Goal: Task Accomplishment & Management: Manage account settings

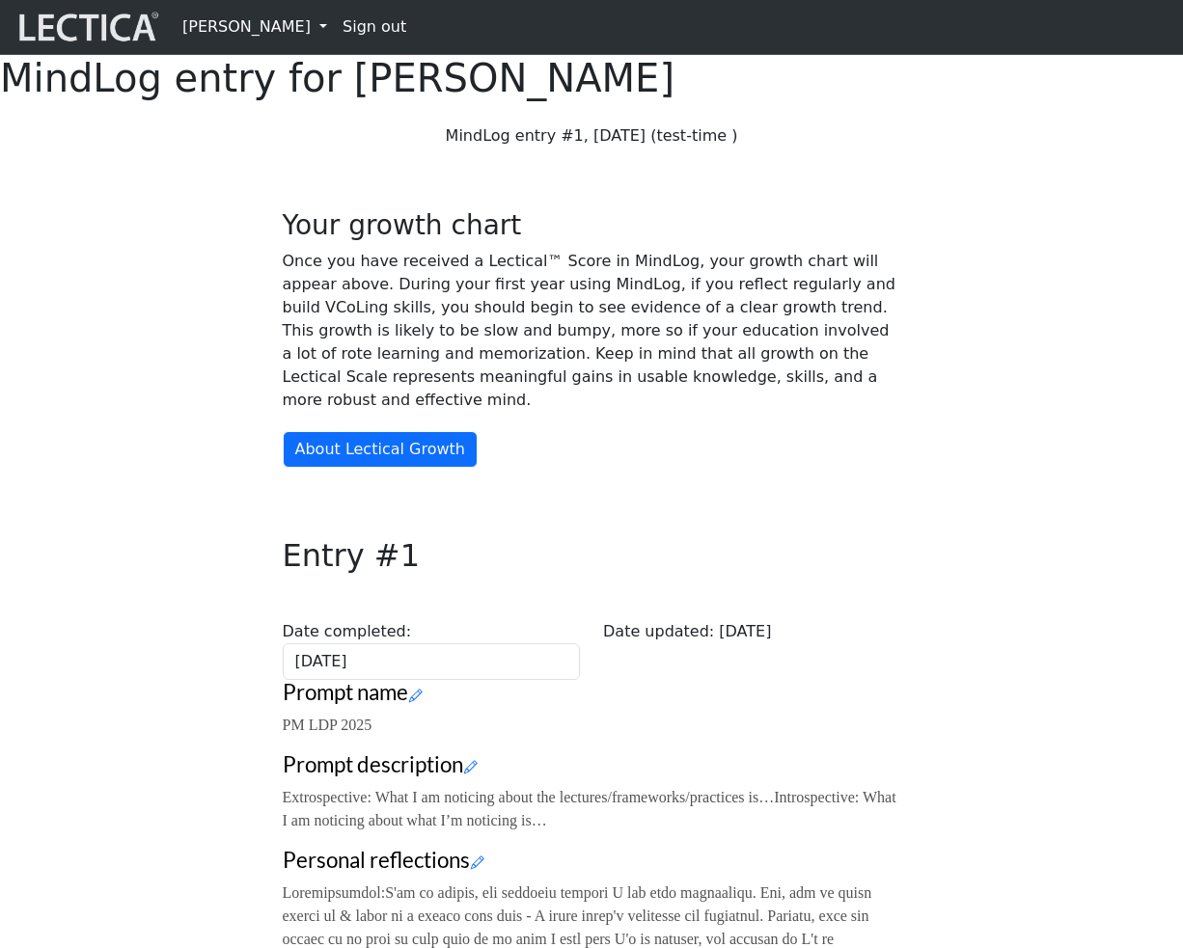
scroll to position [447, 0]
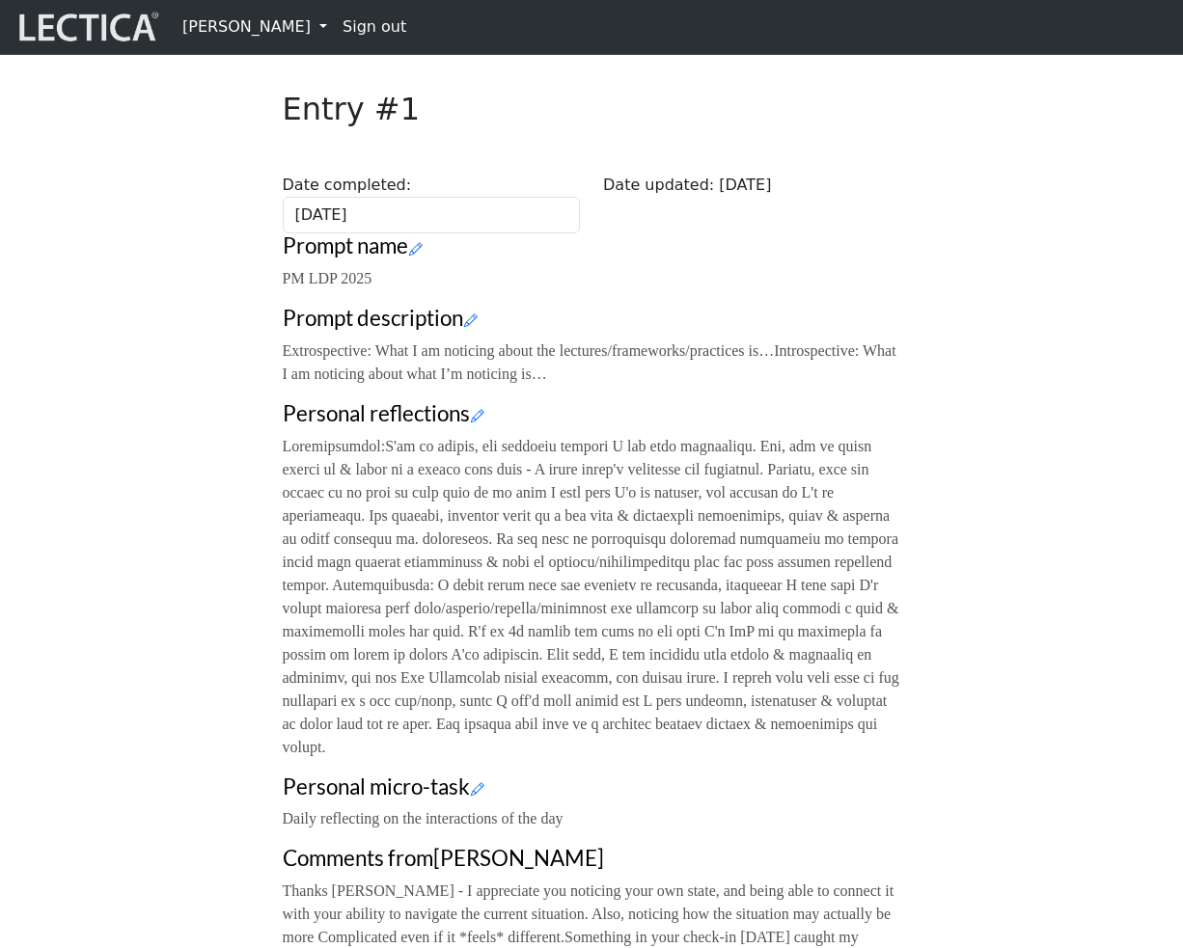
click at [235, 24] on link "Daniel Adonai" at bounding box center [255, 27] width 160 height 39
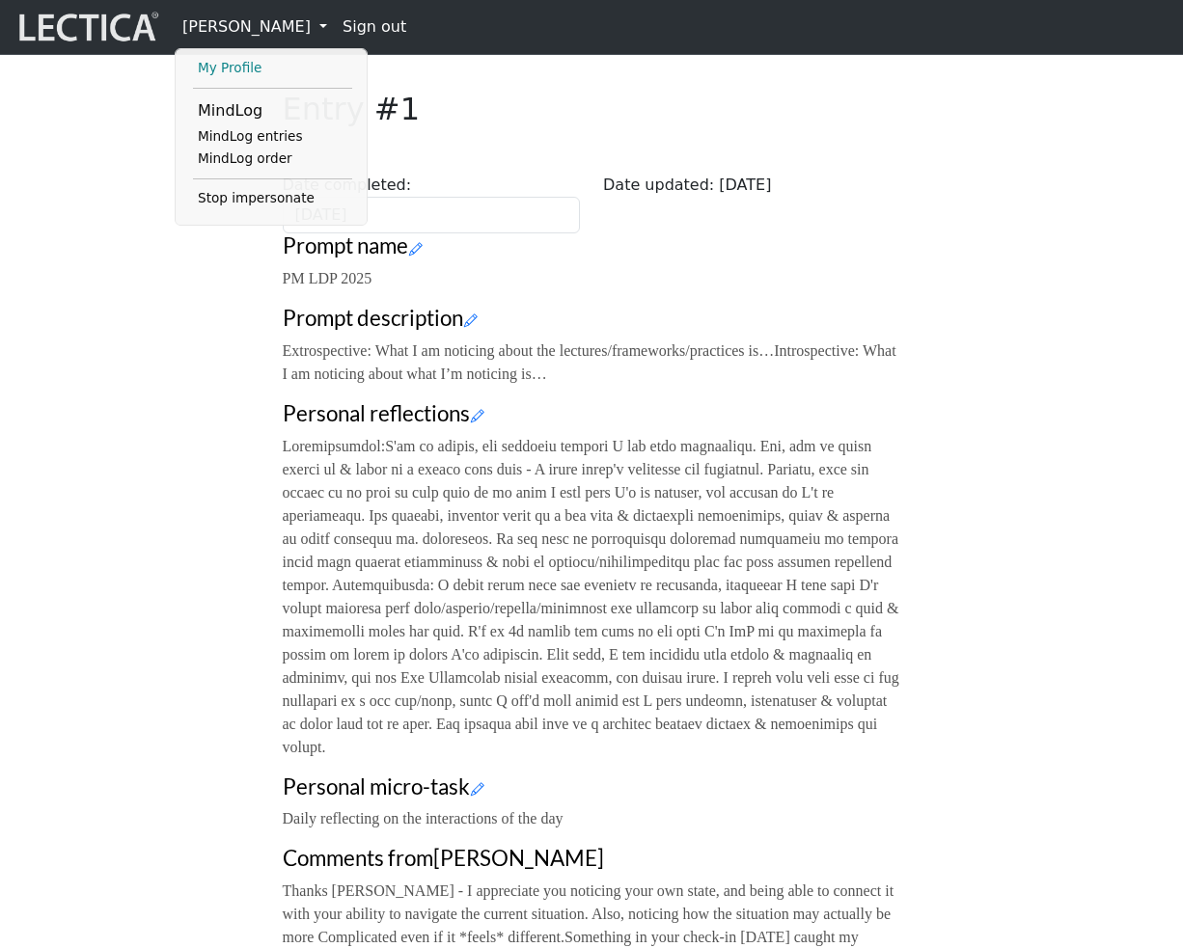
click at [235, 75] on link "My Profile" at bounding box center [272, 68] width 159 height 23
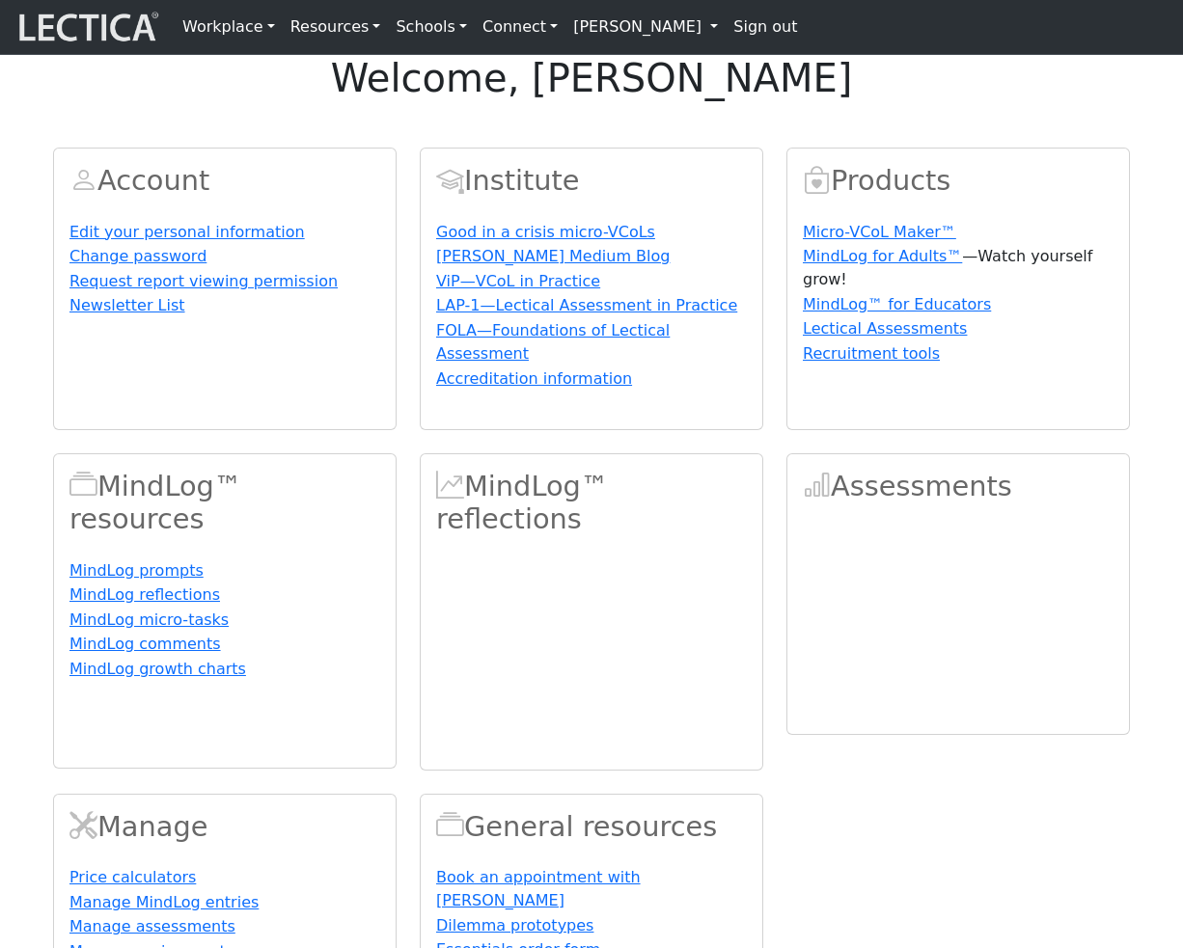
click at [579, 29] on link "[PERSON_NAME]" at bounding box center [645, 27] width 160 height 39
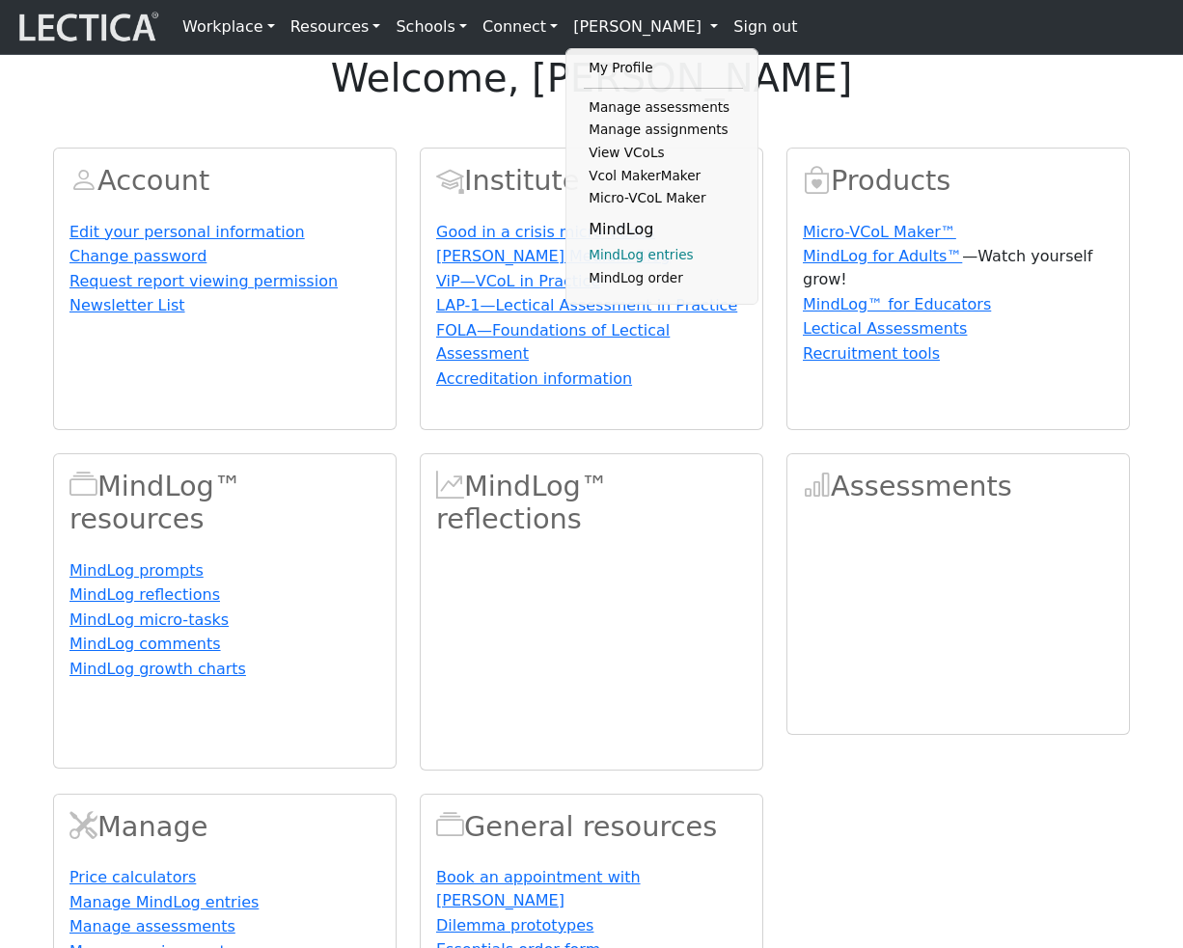
click at [607, 264] on link "MindLog entries" at bounding box center [663, 255] width 159 height 23
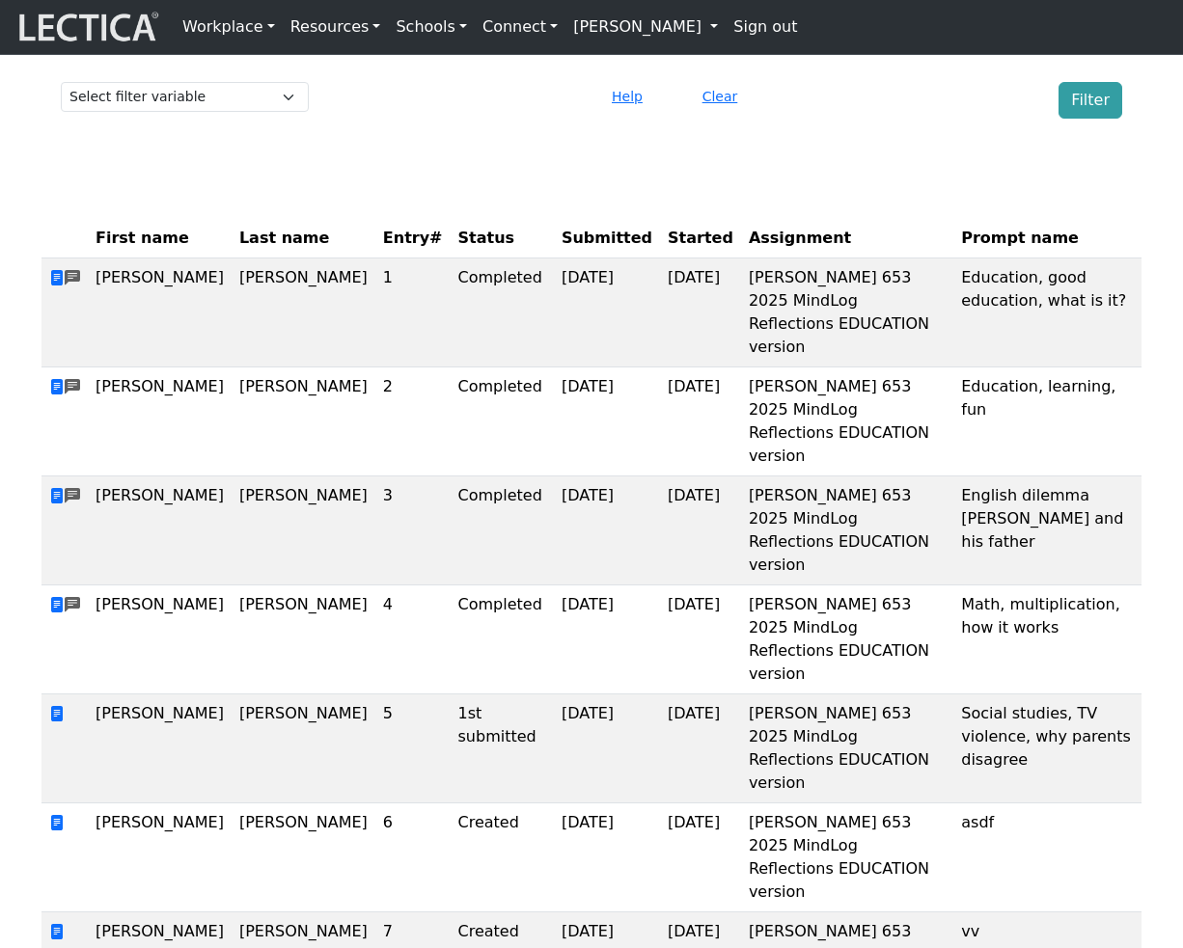
scroll to position [82, 0]
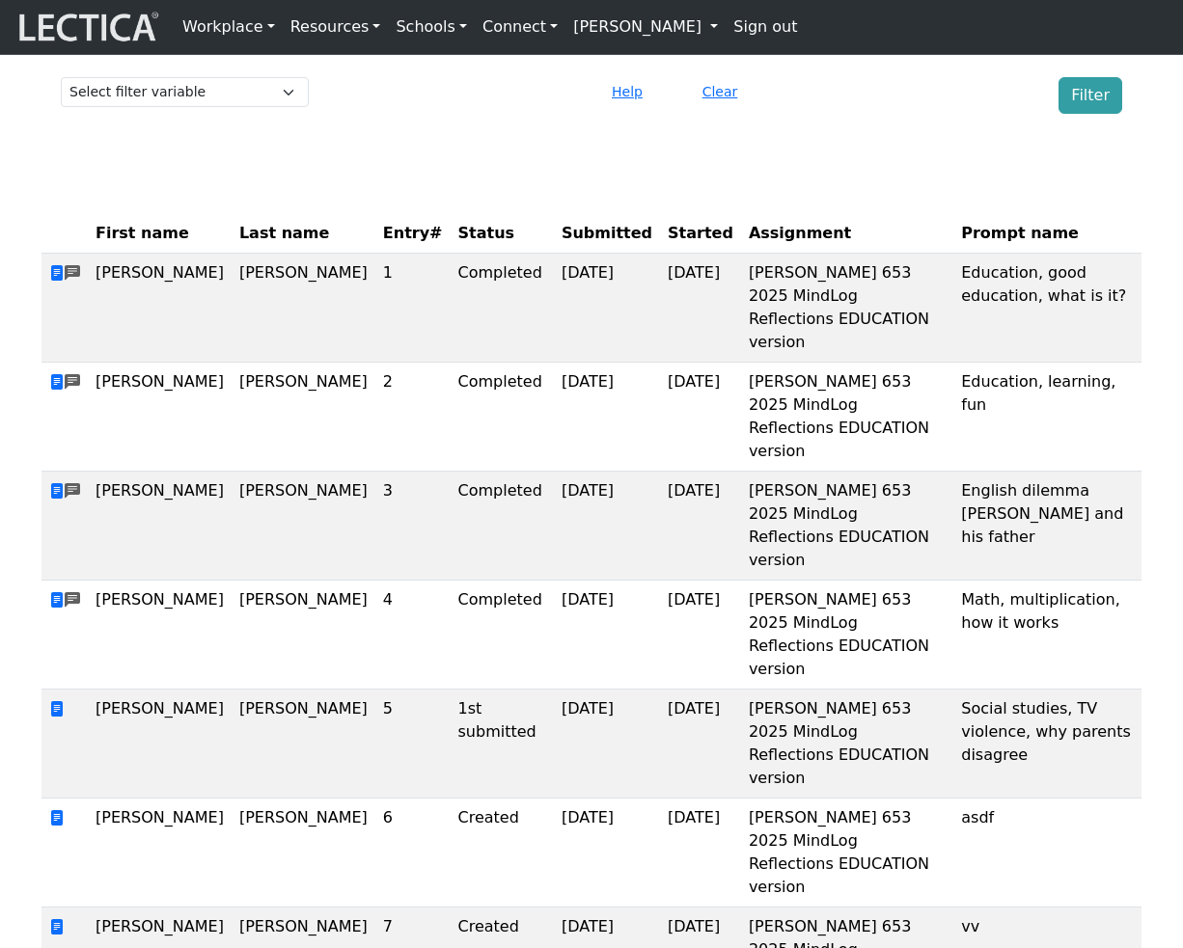
click at [587, 40] on link "[PERSON_NAME]" at bounding box center [645, 27] width 160 height 39
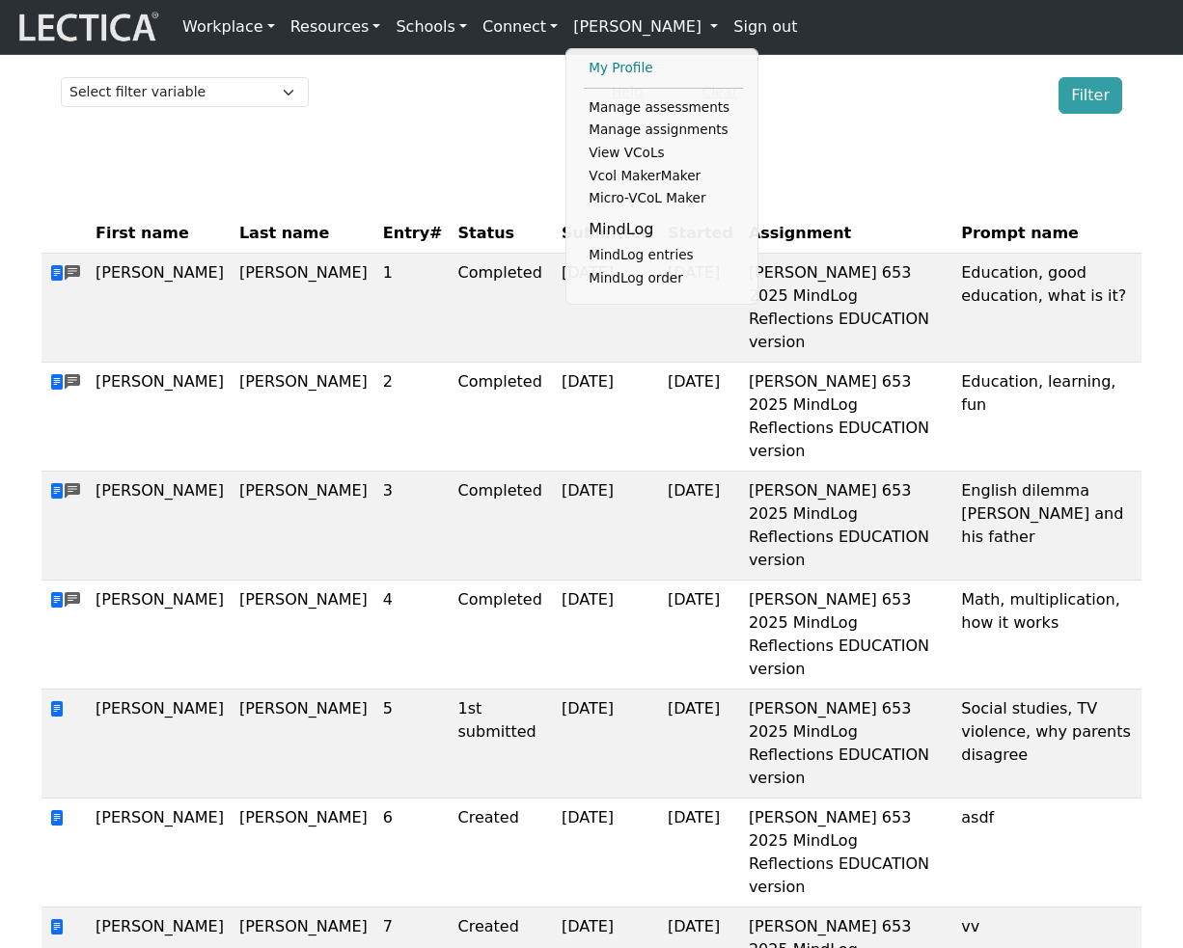
click at [592, 67] on link "My Profile" at bounding box center [663, 68] width 159 height 23
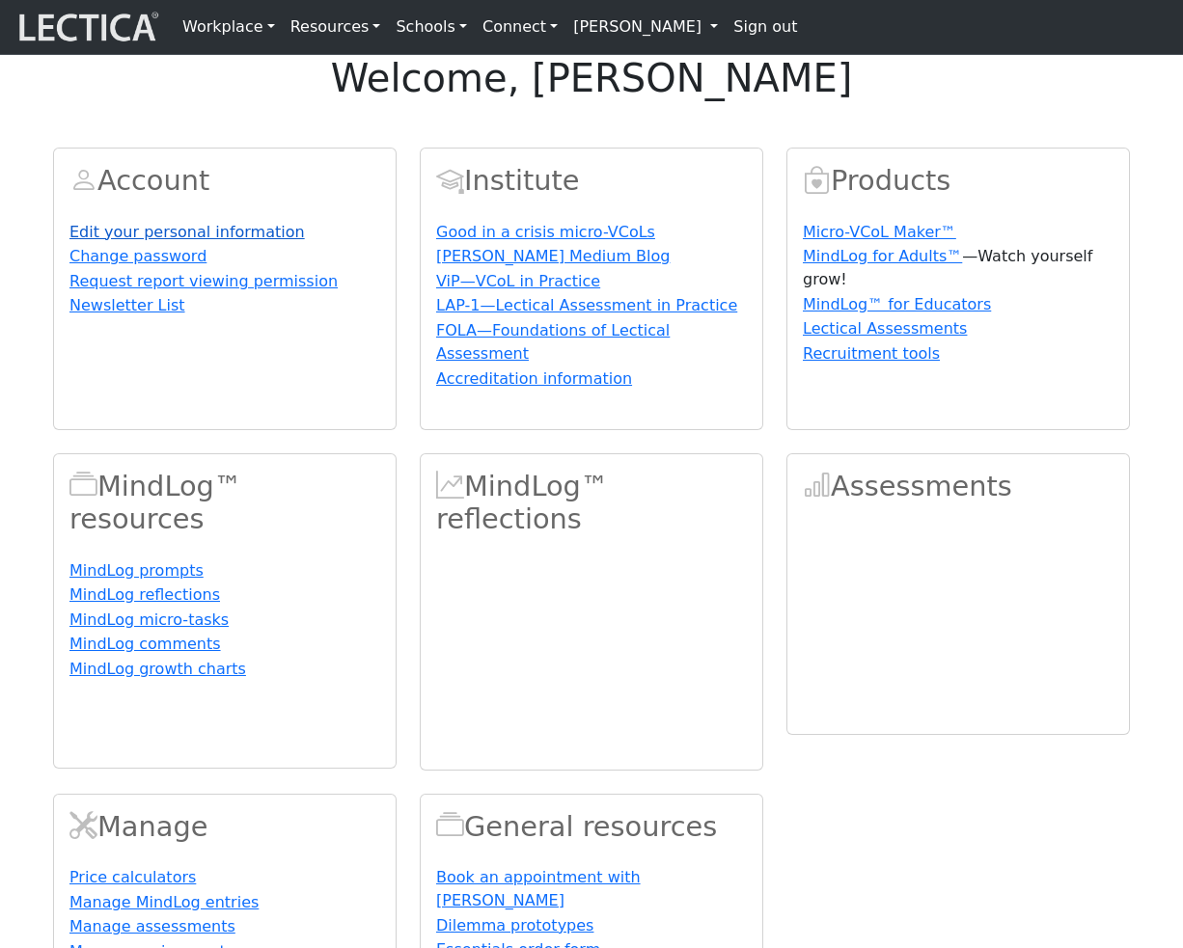
click at [179, 241] on link "Edit your personal information" at bounding box center [186, 232] width 235 height 18
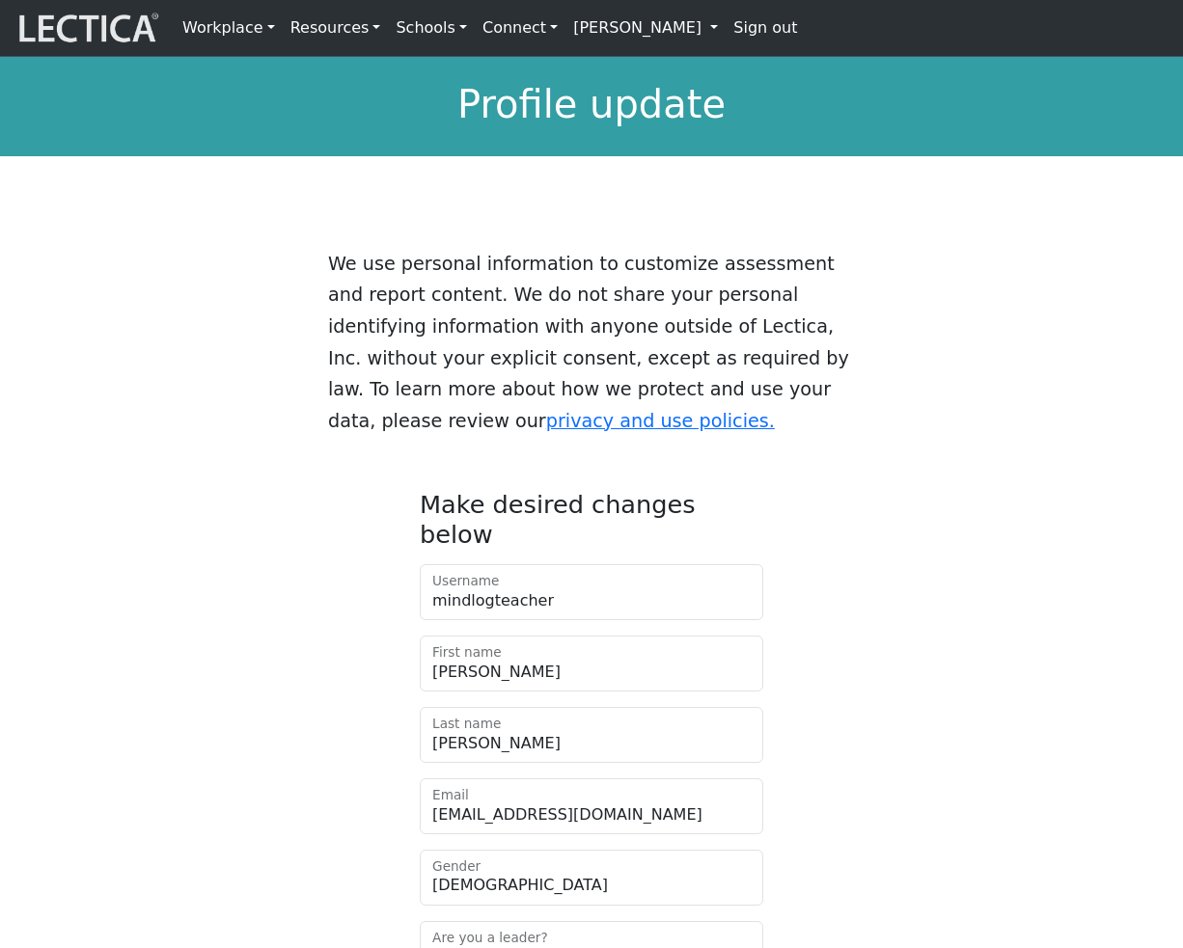
click at [570, 29] on link "[PERSON_NAME]" at bounding box center [645, 28] width 160 height 41
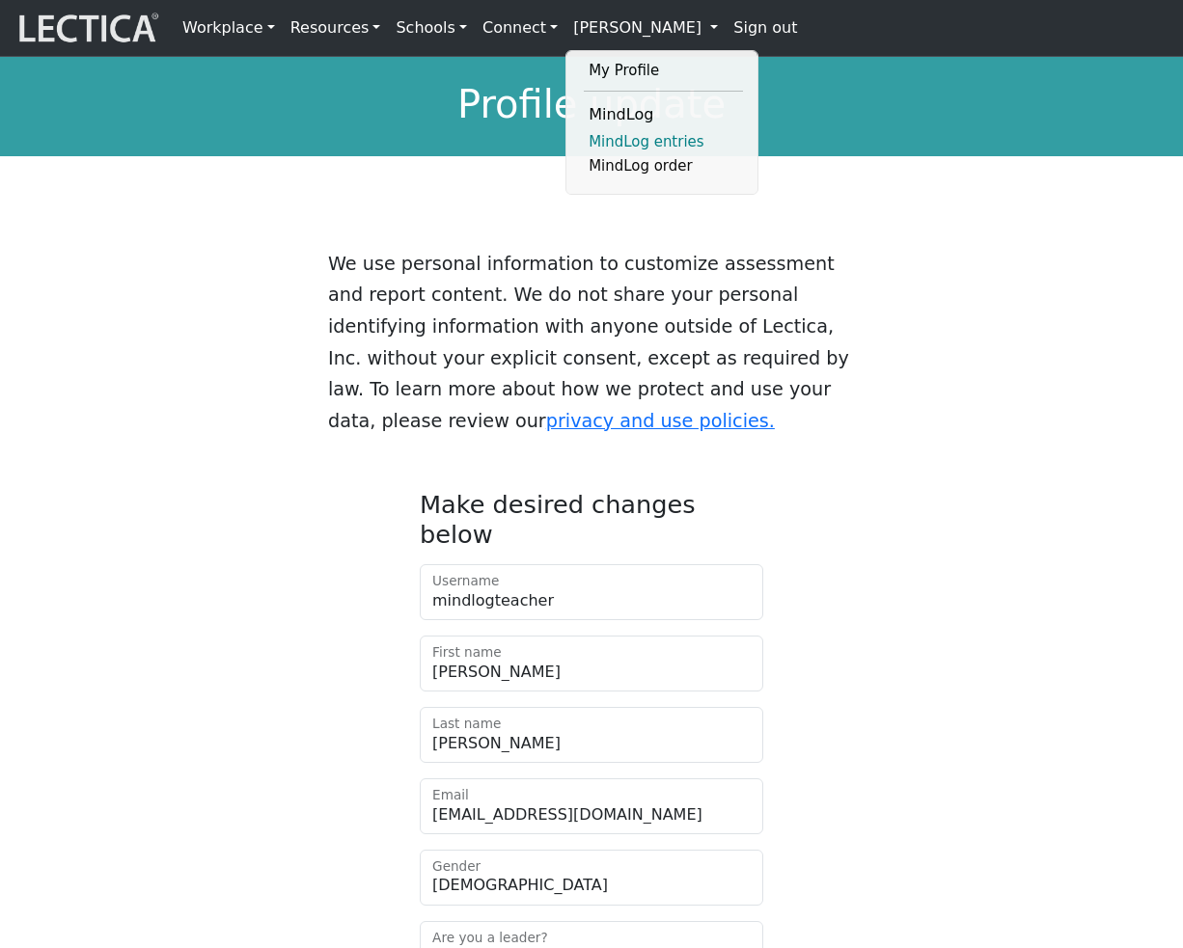
click at [609, 149] on link "MindLog entries" at bounding box center [663, 142] width 159 height 24
